Goal: Information Seeking & Learning: Learn about a topic

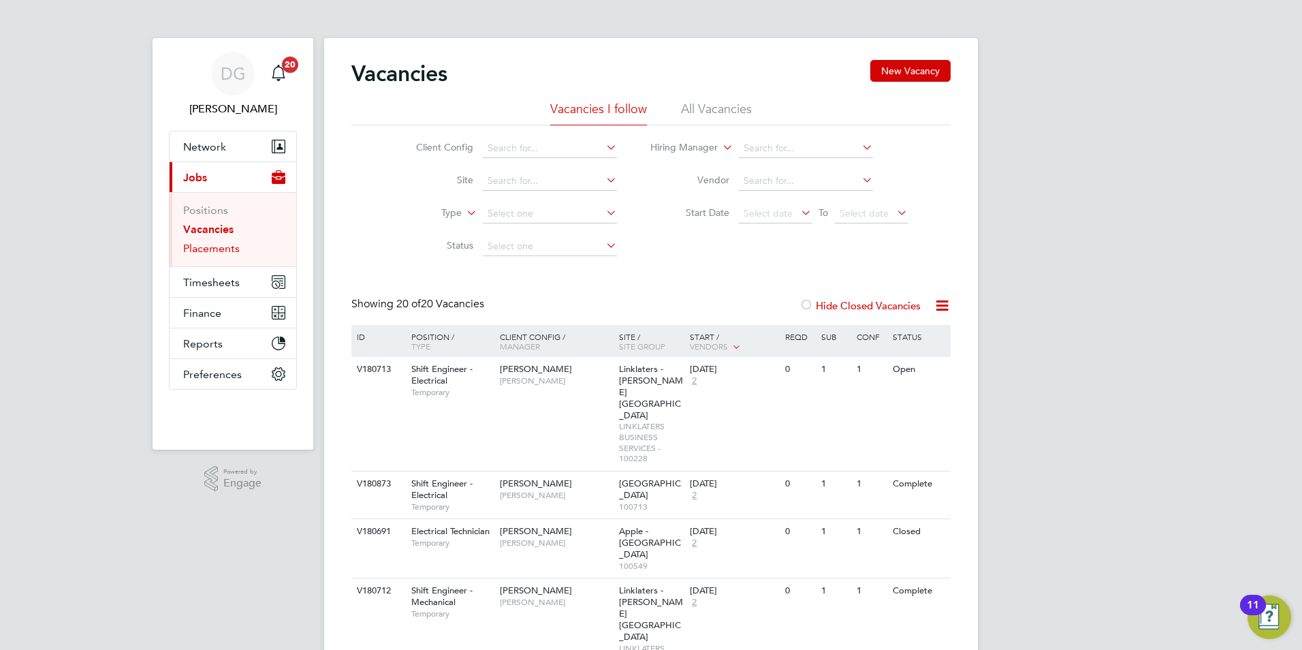
click at [201, 247] on link "Placements" at bounding box center [211, 248] width 57 height 13
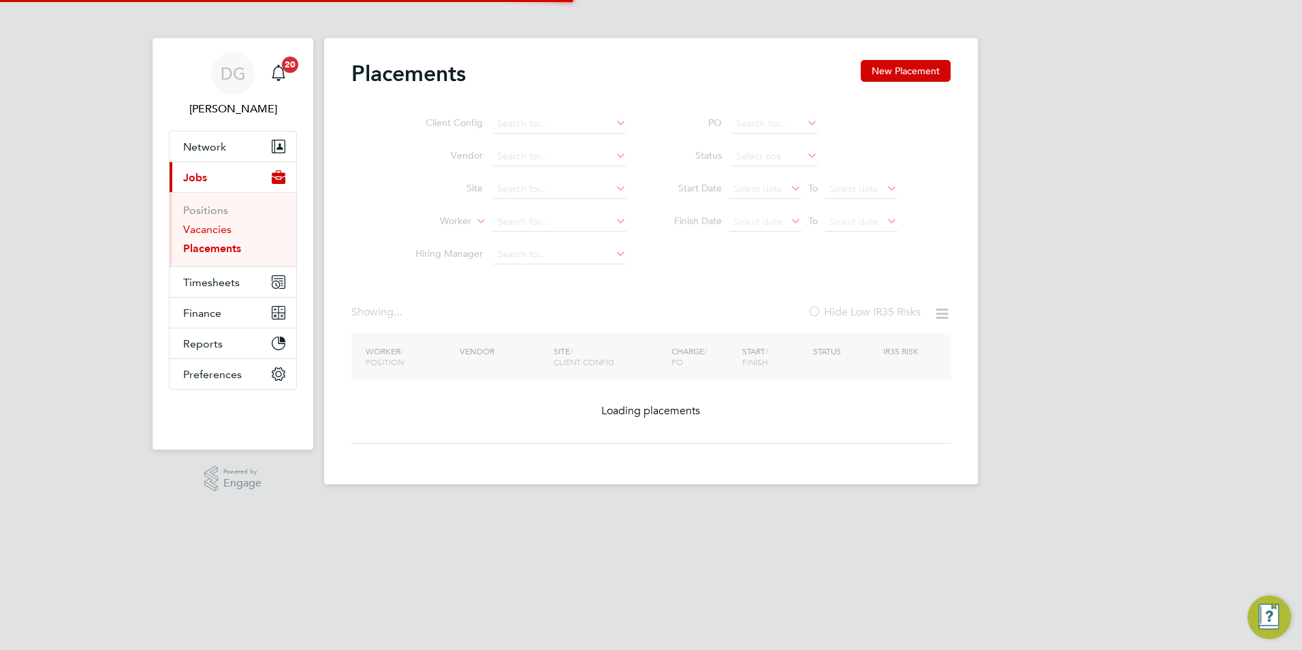
click at [202, 223] on link "Vacancies" at bounding box center [207, 229] width 48 height 13
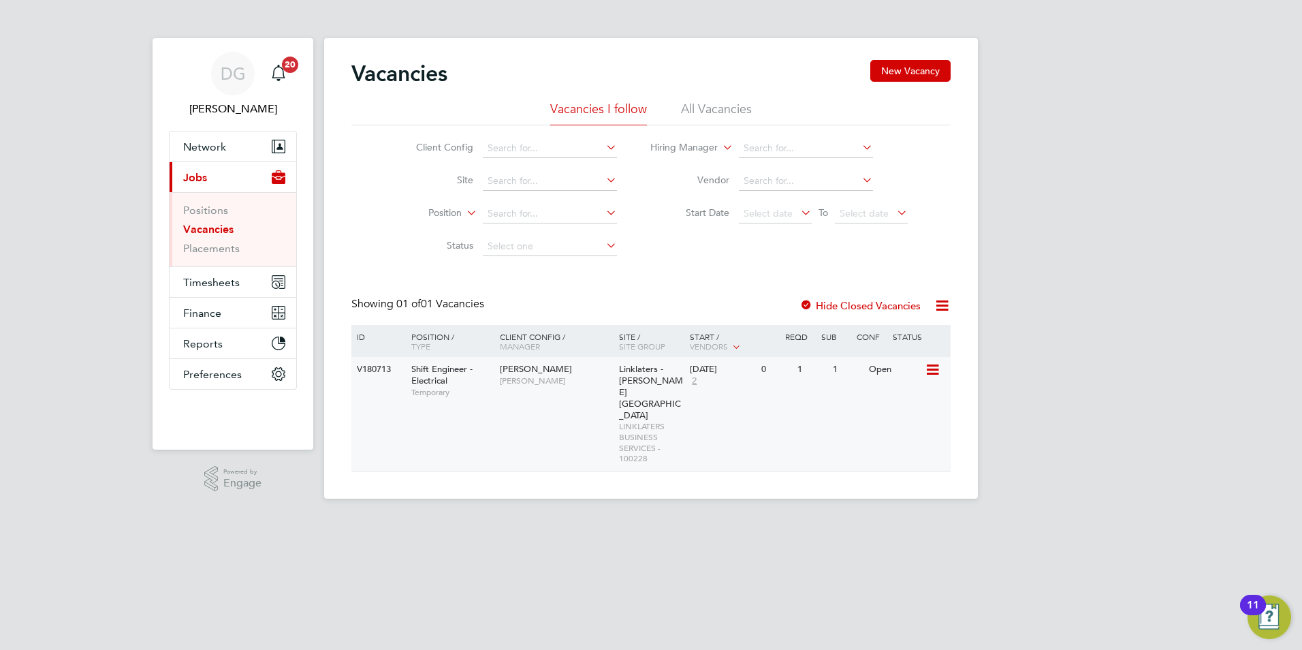
click at [471, 402] on div "Shift Engineer - Electrical Temporary" at bounding box center [448, 380] width 95 height 47
click at [204, 225] on link "Vacancies" at bounding box center [208, 229] width 50 height 13
click at [729, 108] on li "All Vacancies" at bounding box center [716, 113] width 71 height 25
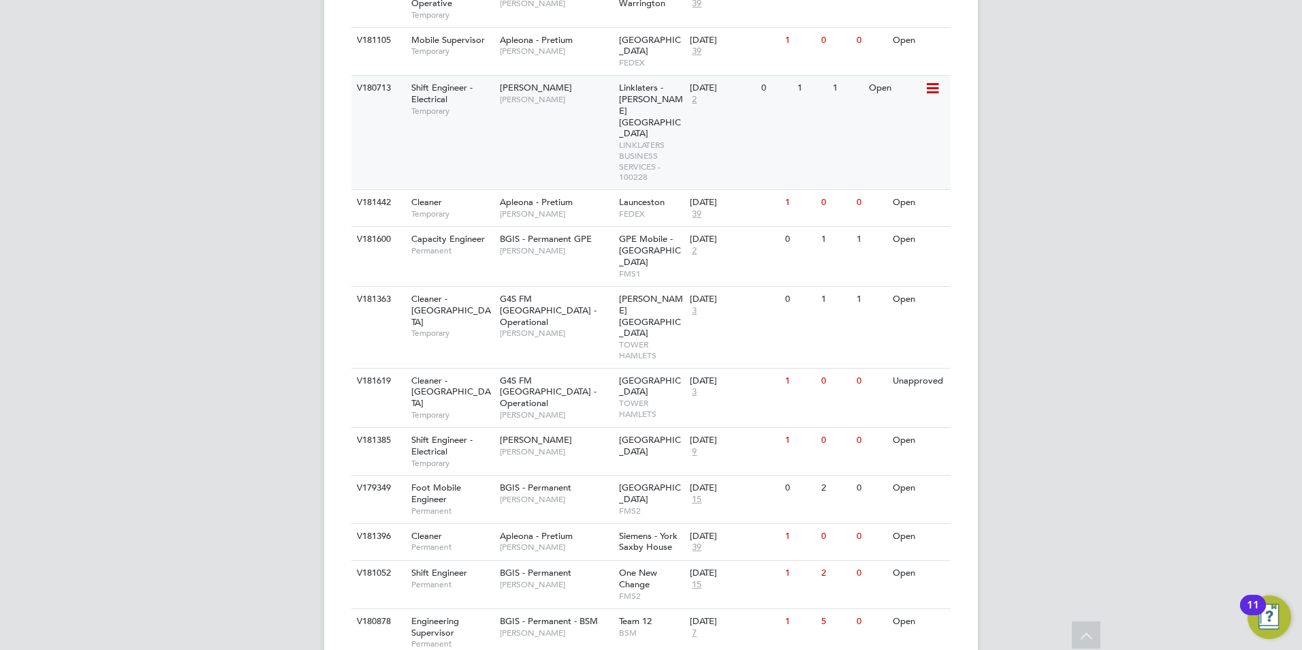
scroll to position [545, 0]
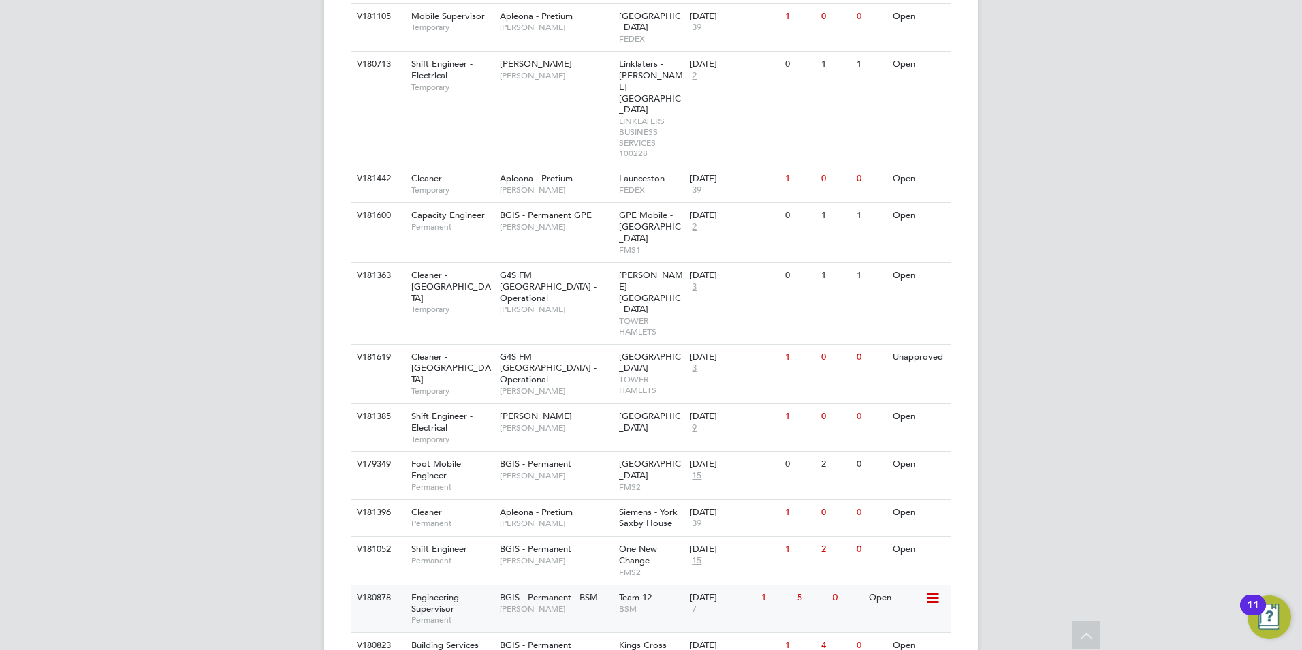
click at [559, 603] on span "Nilesh Makwana" at bounding box center [556, 608] width 112 height 11
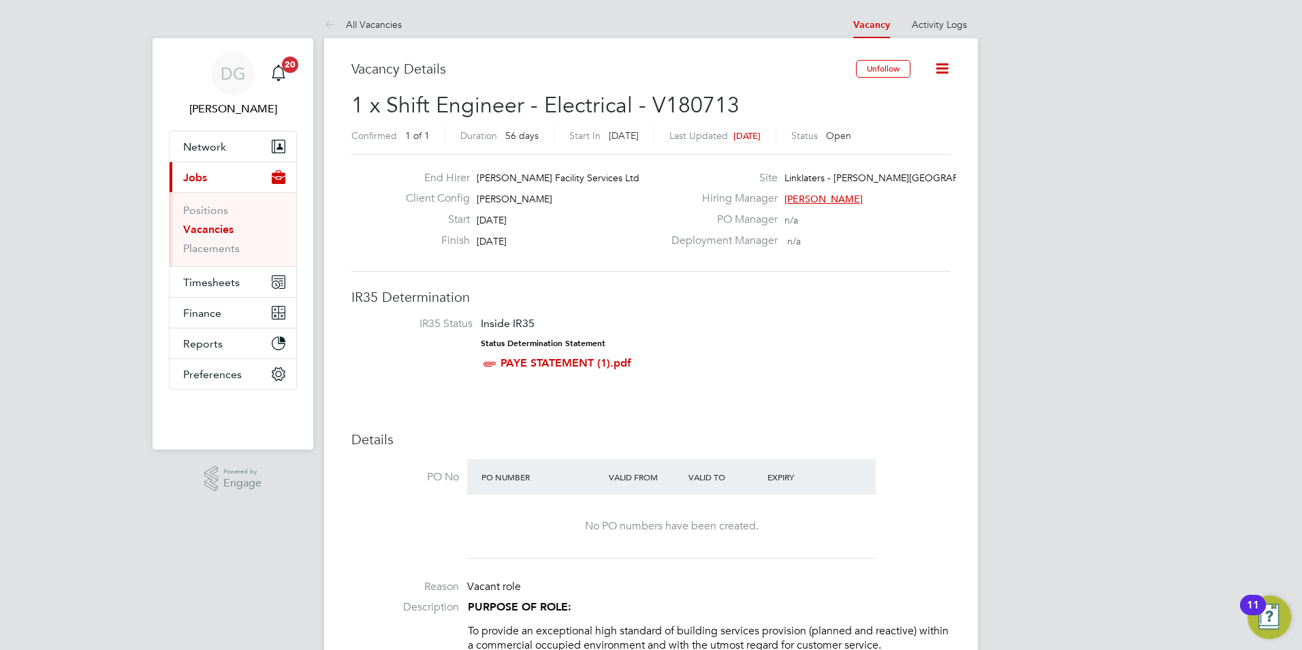
click at [935, 69] on icon at bounding box center [942, 68] width 17 height 17
